Goal: Task Accomplishment & Management: Use online tool/utility

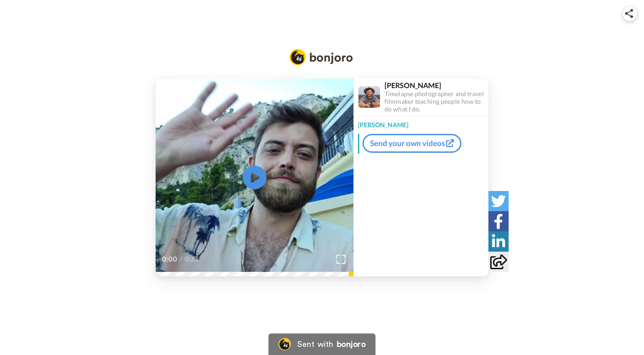
click at [251, 179] on icon "Play/Pause" at bounding box center [255, 177] width 24 height 43
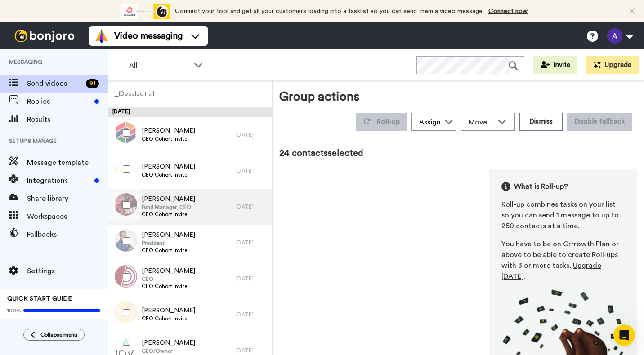
click at [179, 212] on span "CEO Cohort Invite" at bounding box center [169, 214] width 54 height 7
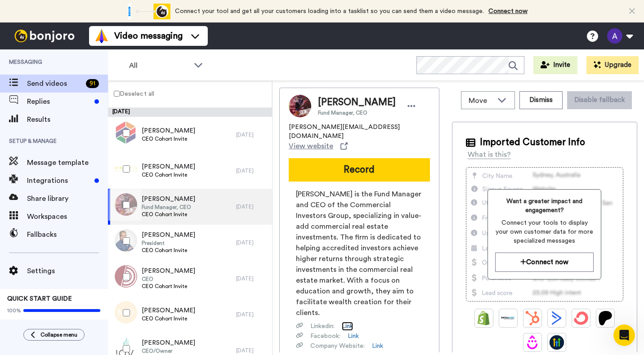
click at [347, 322] on link "Link" at bounding box center [347, 326] width 11 height 9
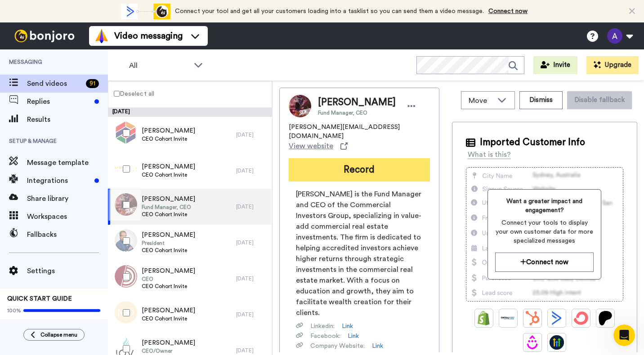
click at [353, 158] on button "Record" at bounding box center [359, 169] width 141 height 23
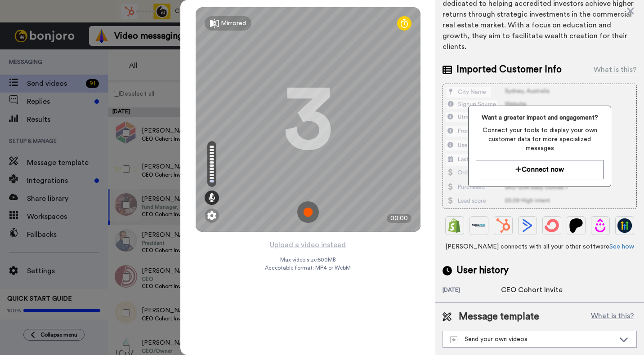
scroll to position [143, 0]
click at [495, 336] on div "Send your own videos" at bounding box center [532, 339] width 165 height 9
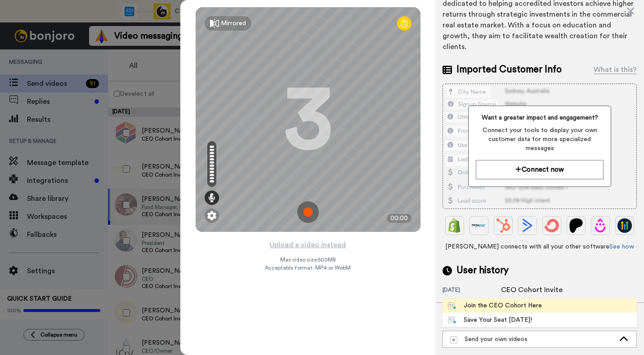
click at [492, 302] on div "Join the CEO Cohort Here" at bounding box center [495, 305] width 94 height 9
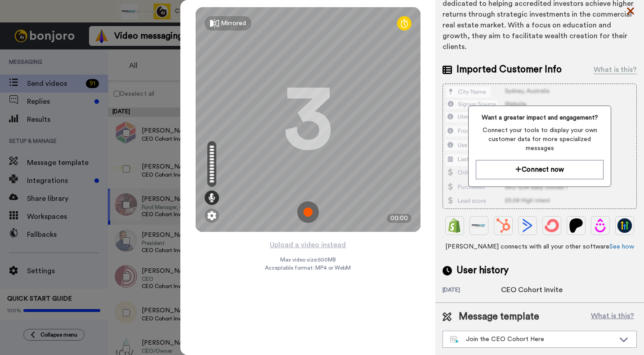
click at [629, 9] on icon at bounding box center [630, 10] width 9 height 11
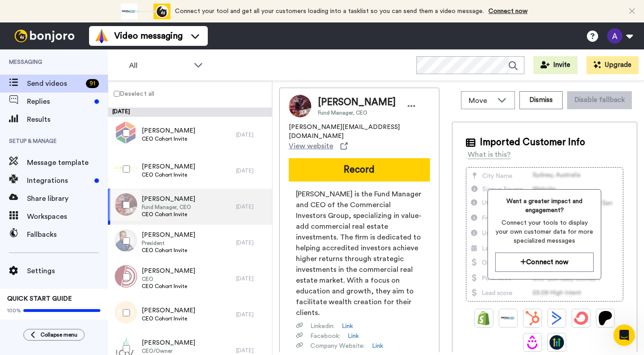
scroll to position [0, 0]
click at [48, 201] on span "Share library" at bounding box center [67, 198] width 81 height 11
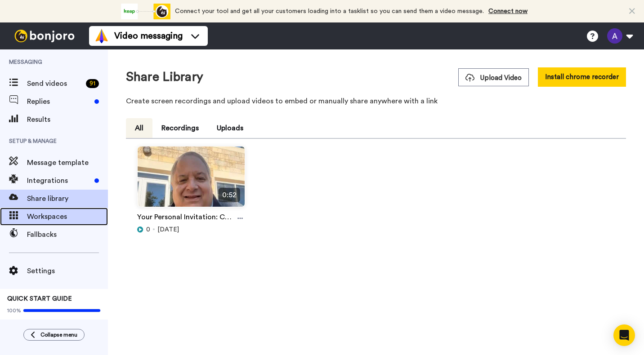
click at [49, 220] on span "Workspaces" at bounding box center [67, 216] width 81 height 11
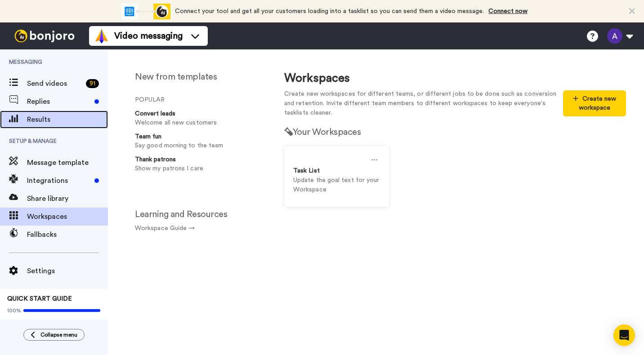
click at [47, 116] on span "Results" at bounding box center [67, 119] width 81 height 11
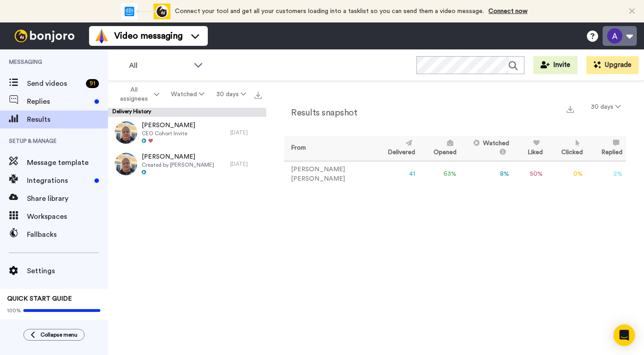
click at [633, 35] on button at bounding box center [620, 36] width 34 height 20
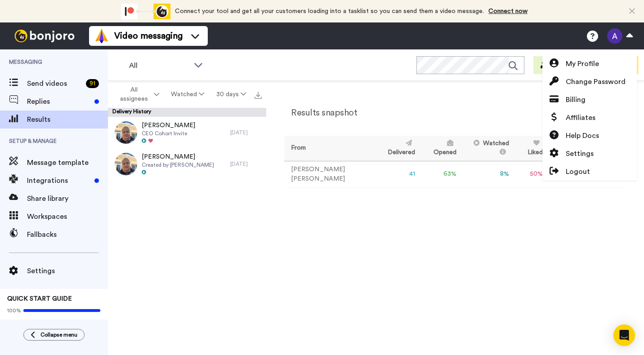
click at [418, 88] on div "Results snapshot 30 days From Delivered Opened Watched Liked Clicked Replied Fa…" at bounding box center [455, 220] width 378 height 279
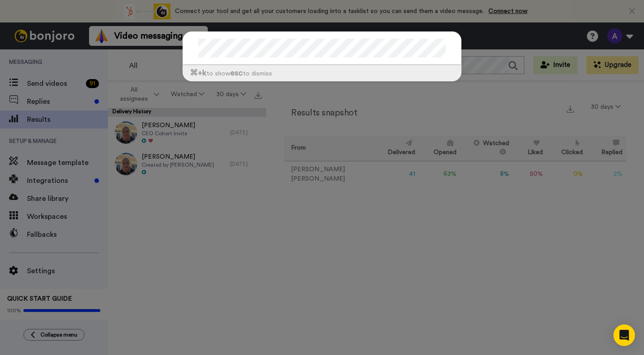
click at [316, 235] on div "⌘ +k to show esc to dismiss" at bounding box center [322, 177] width 644 height 355
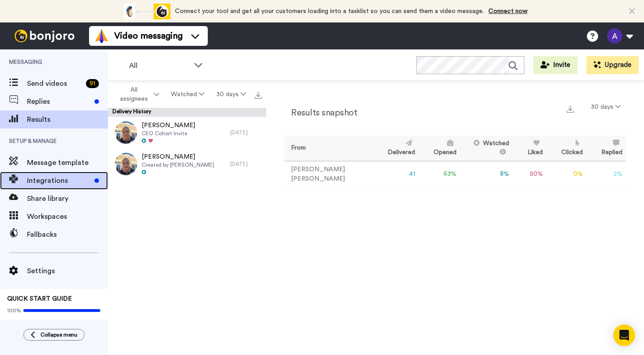
click at [57, 187] on div "Integrations" at bounding box center [54, 181] width 108 height 18
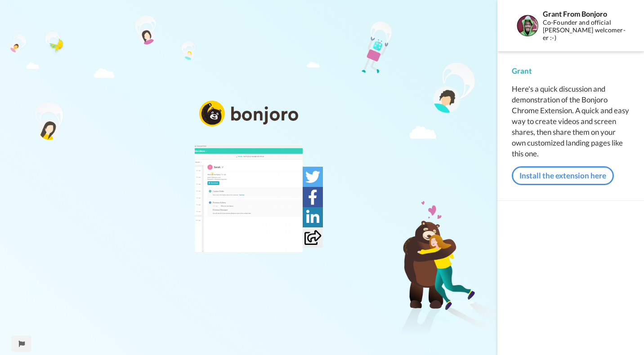
click at [566, 174] on button "Install the extension here" at bounding box center [563, 175] width 102 height 19
